Goal: Task Accomplishment & Management: Manage account settings

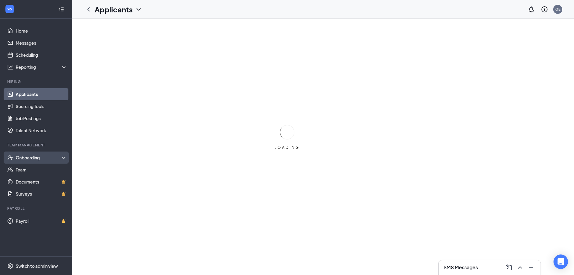
click at [34, 158] on div "Onboarding" at bounding box center [39, 157] width 46 height 6
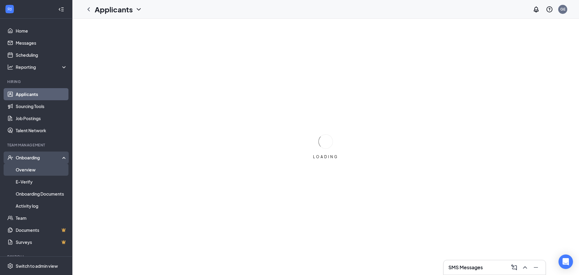
click at [40, 174] on link "Overview" at bounding box center [42, 169] width 52 height 12
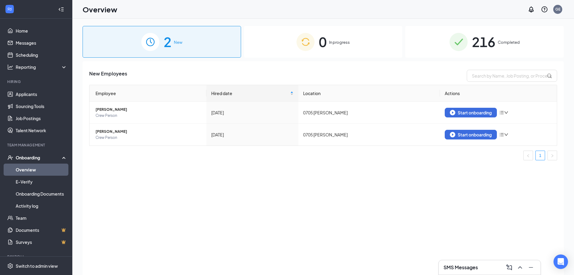
click at [312, 52] on div "0 In progress" at bounding box center [323, 42] width 159 height 32
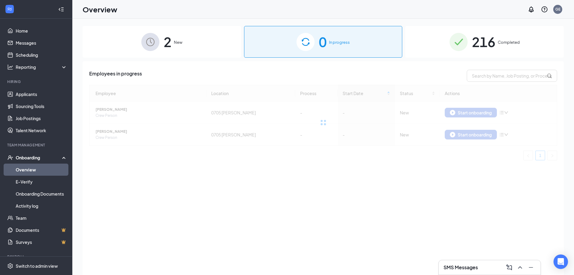
click at [193, 50] on div "2 New" at bounding box center [162, 42] width 159 height 32
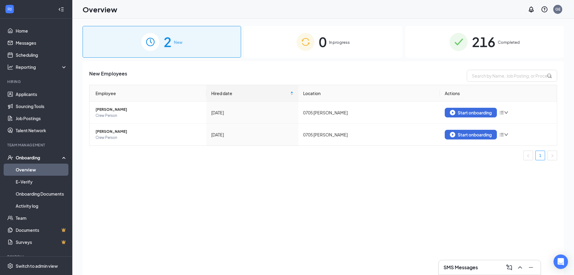
click at [494, 49] on span "216" at bounding box center [484, 41] width 24 height 21
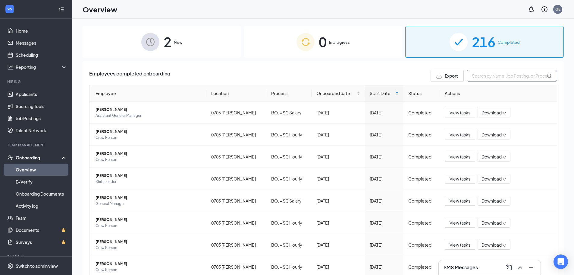
click at [480, 79] on input "text" at bounding box center [512, 76] width 90 height 12
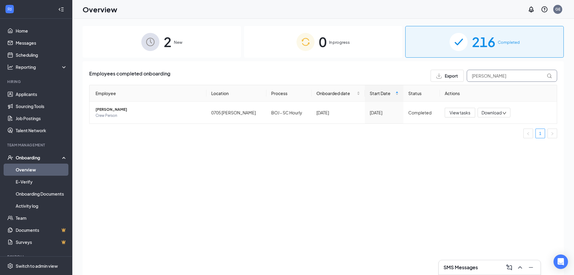
type input "[PERSON_NAME]"
click at [27, 33] on link "Home" at bounding box center [42, 31] width 52 height 12
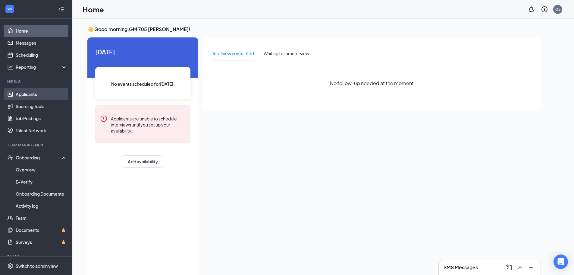
click at [31, 92] on link "Applicants" at bounding box center [42, 94] width 52 height 12
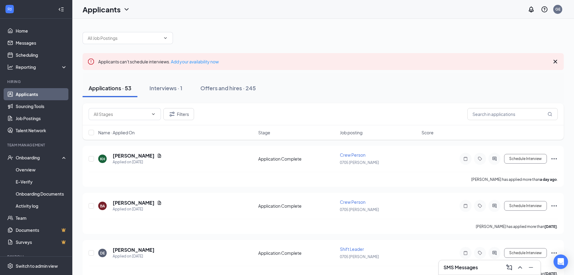
click at [450, 268] on h3 "SMS Messages" at bounding box center [461, 267] width 34 height 7
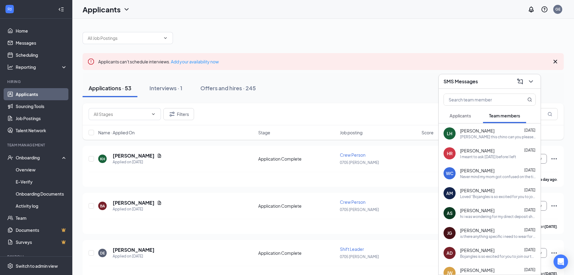
click at [463, 116] on span "Applicants" at bounding box center [460, 115] width 21 height 5
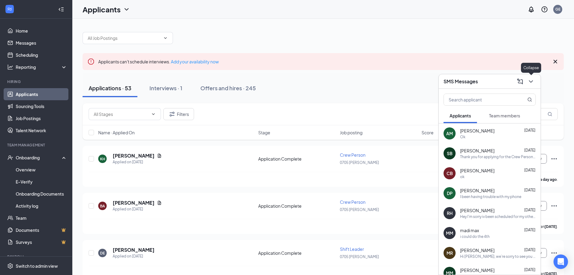
click at [532, 78] on icon "ChevronDown" at bounding box center [531, 81] width 7 height 7
